Goal: Task Accomplishment & Management: Use online tool/utility

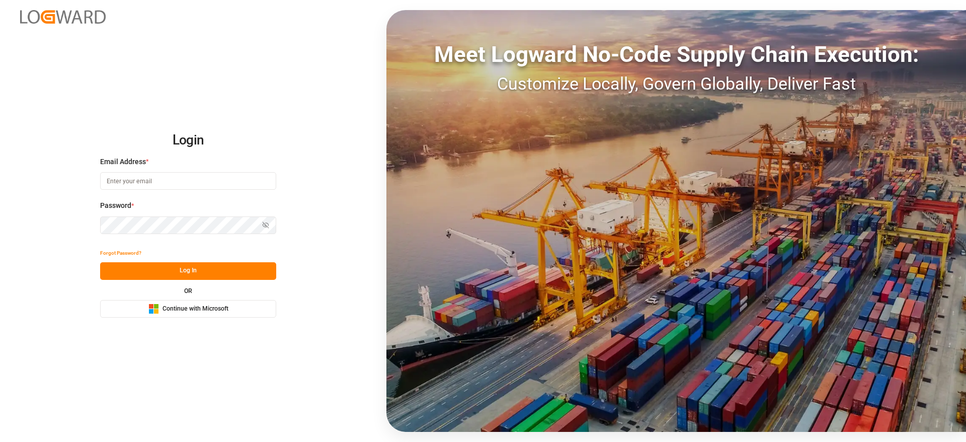
click at [204, 311] on span "Continue with Microsoft" at bounding box center [195, 308] width 66 height 9
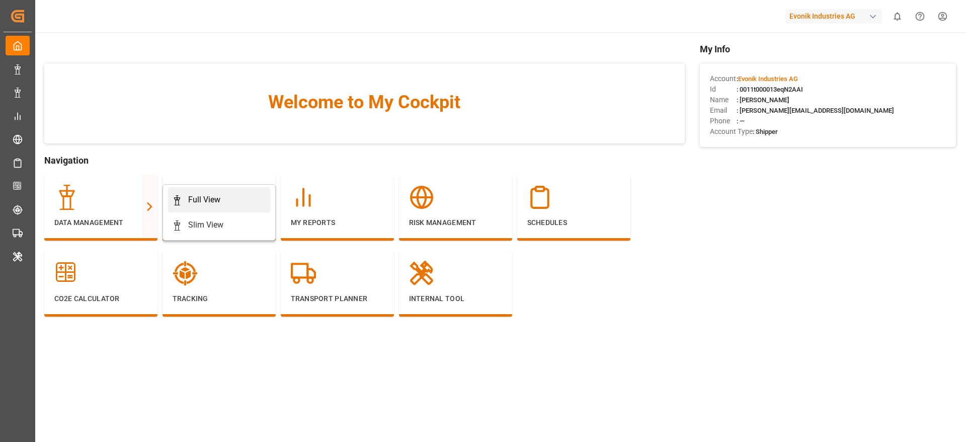
click at [215, 196] on div "Full View" at bounding box center [204, 200] width 32 height 12
